Goal: Find contact information: Find contact information

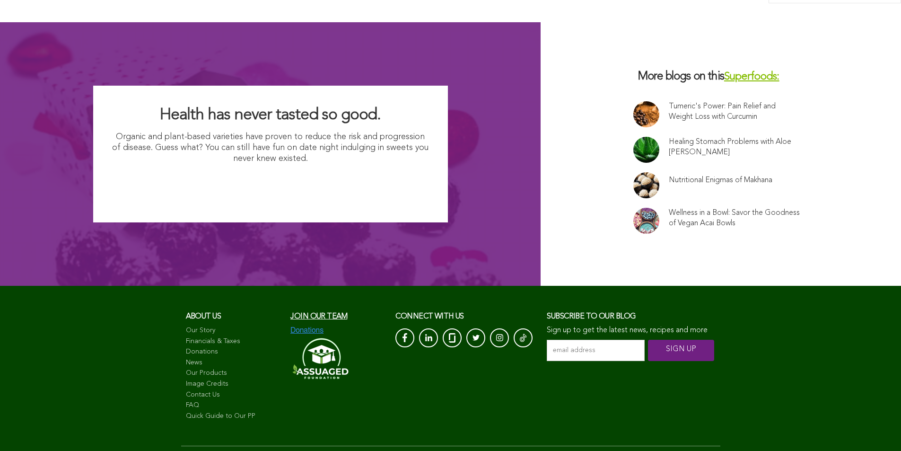
scroll to position [6417, 0]
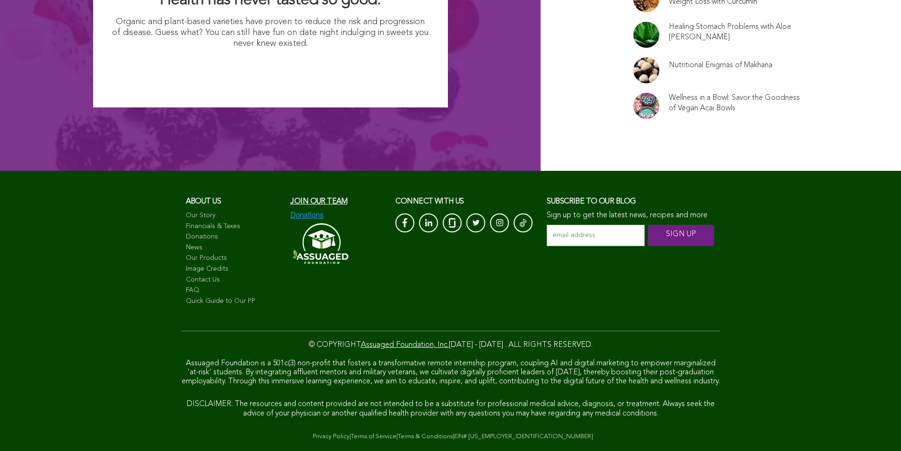
click at [351, 433] on link "Terms of Service" at bounding box center [373, 436] width 45 height 6
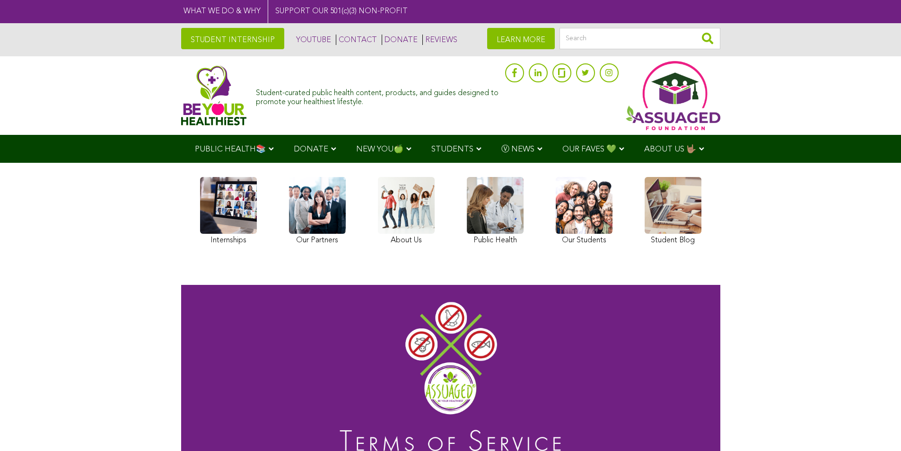
click at [336, 38] on link "CONTACT" at bounding box center [356, 40] width 41 height 10
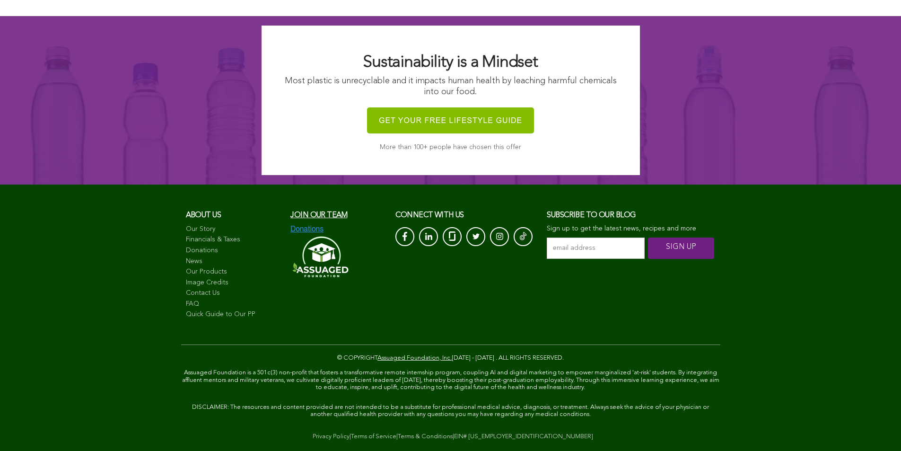
scroll to position [1104, 0]
